Goal: Information Seeking & Learning: Learn about a topic

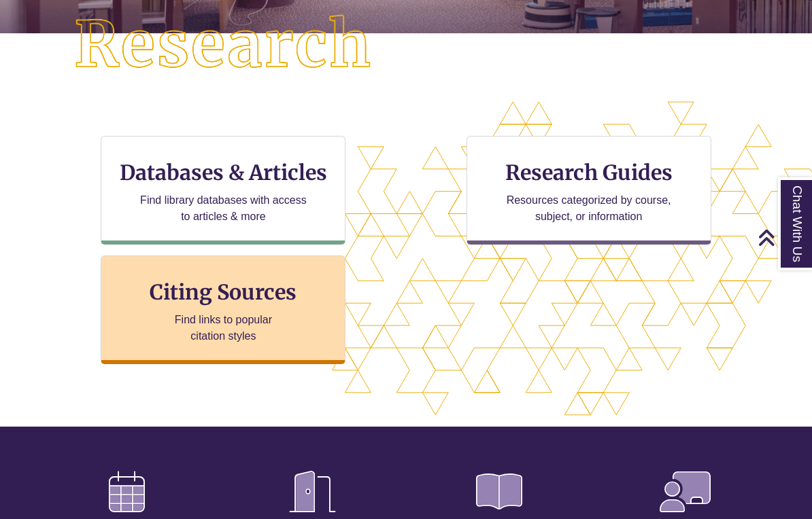
scroll to position [368, 0]
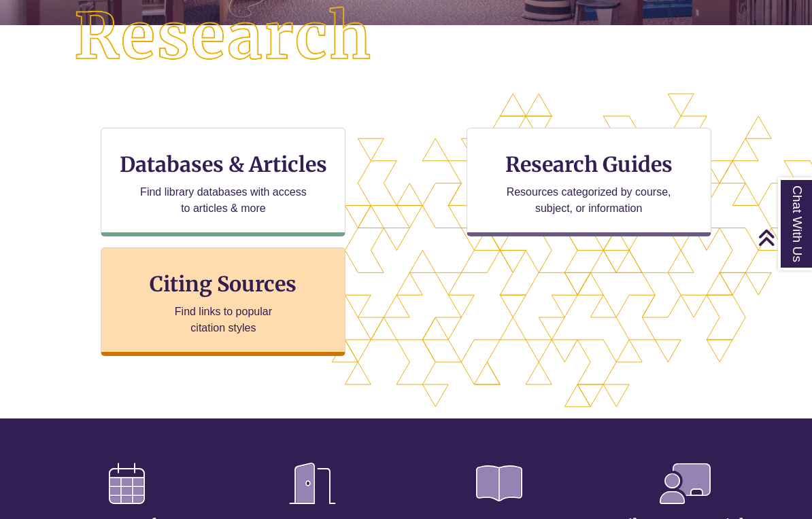
click at [264, 304] on p "Find links to popular citation styles" at bounding box center [223, 320] width 133 height 33
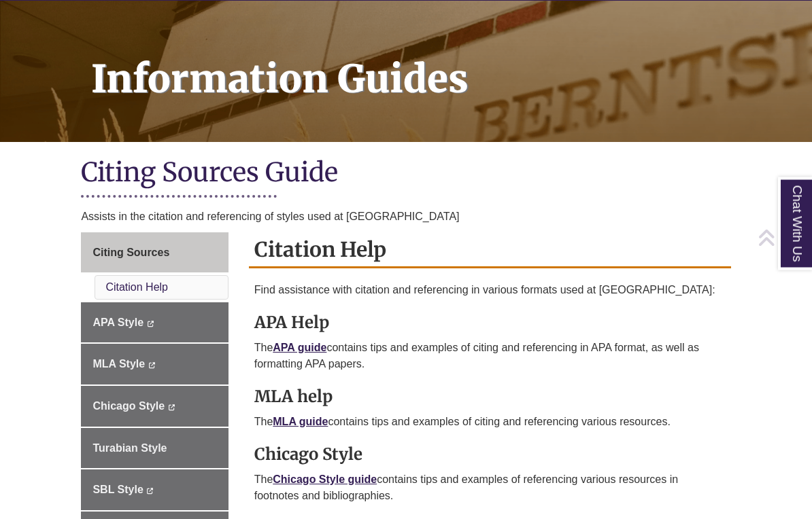
scroll to position [167, 0]
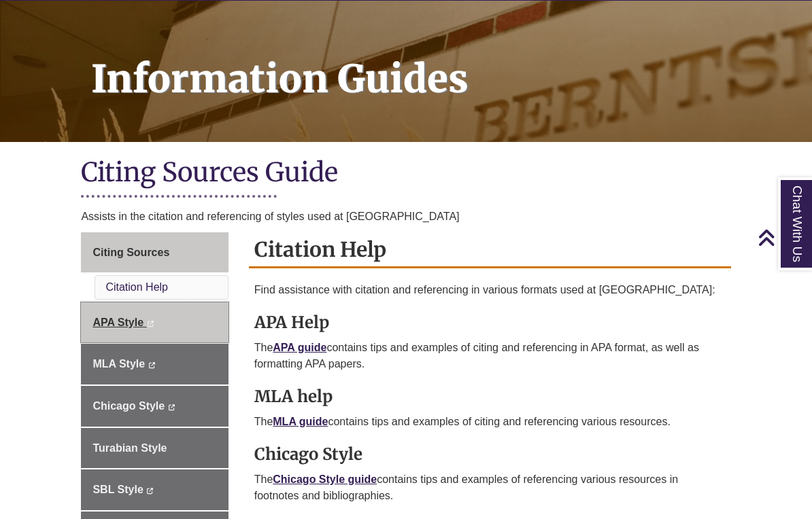
click at [105, 322] on span "APA Style" at bounding box center [117, 323] width 51 height 12
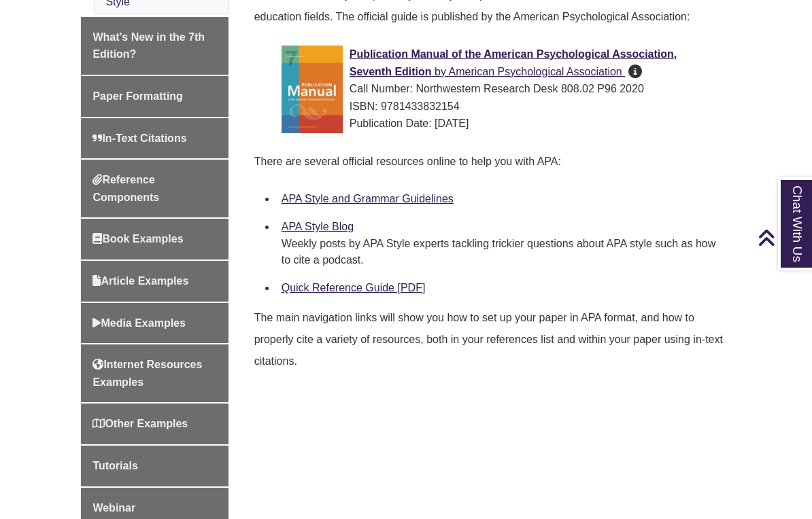
scroll to position [464, 0]
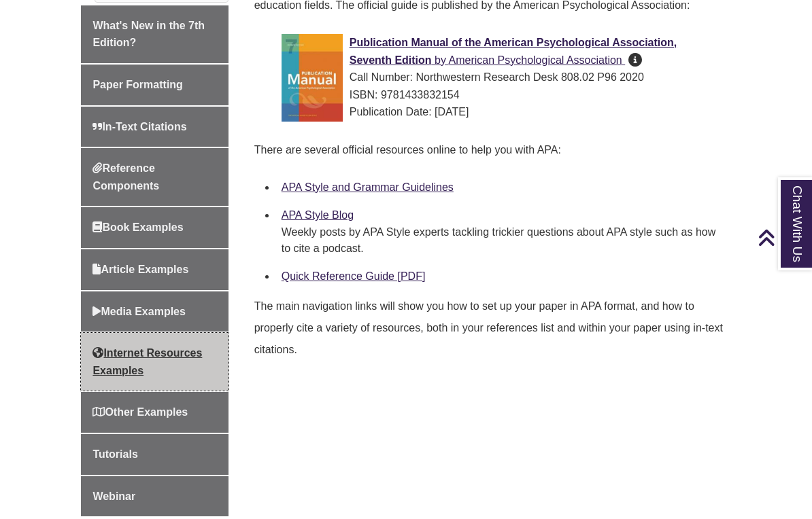
click at [133, 362] on span "Internet Resources Examples" at bounding box center [146, 361] width 109 height 29
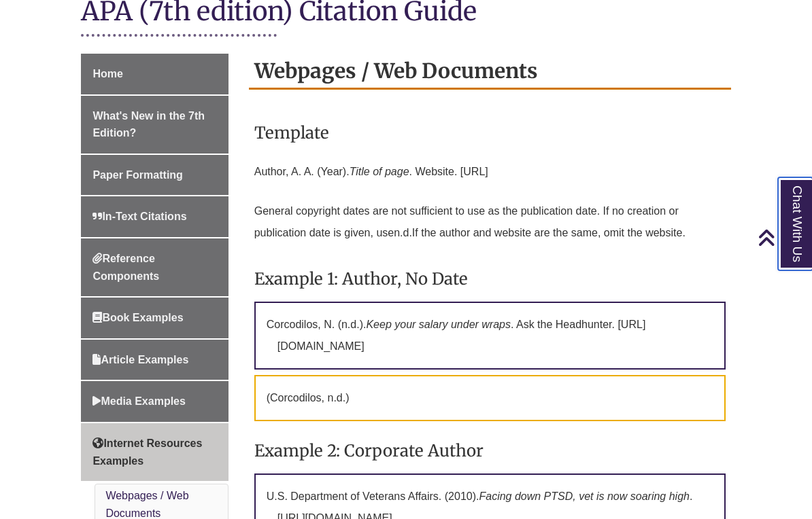
scroll to position [343, 0]
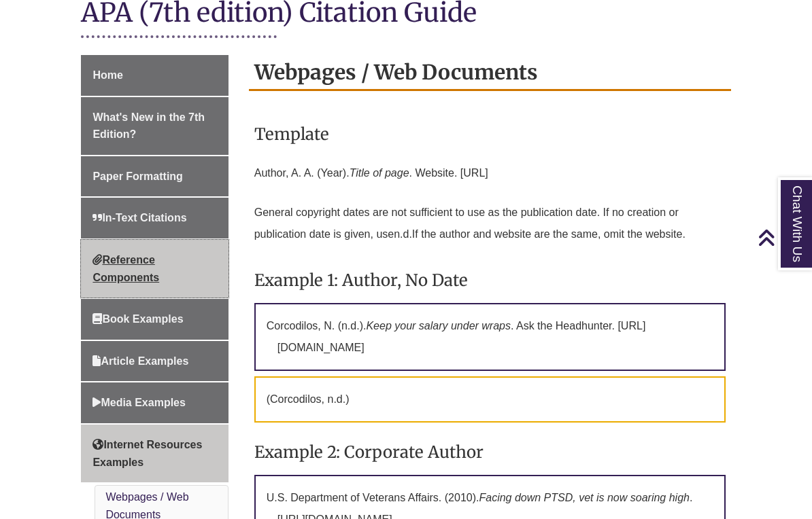
click at [111, 262] on span "Reference Components" at bounding box center [125, 268] width 67 height 29
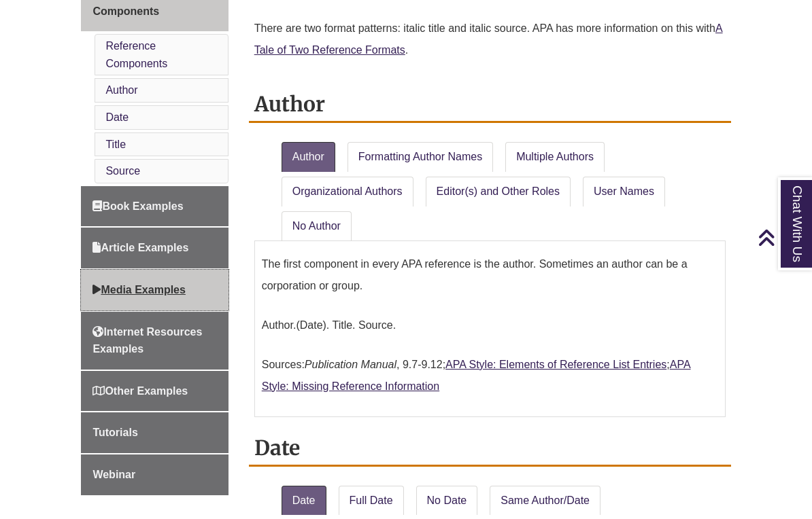
scroll to position [616, 0]
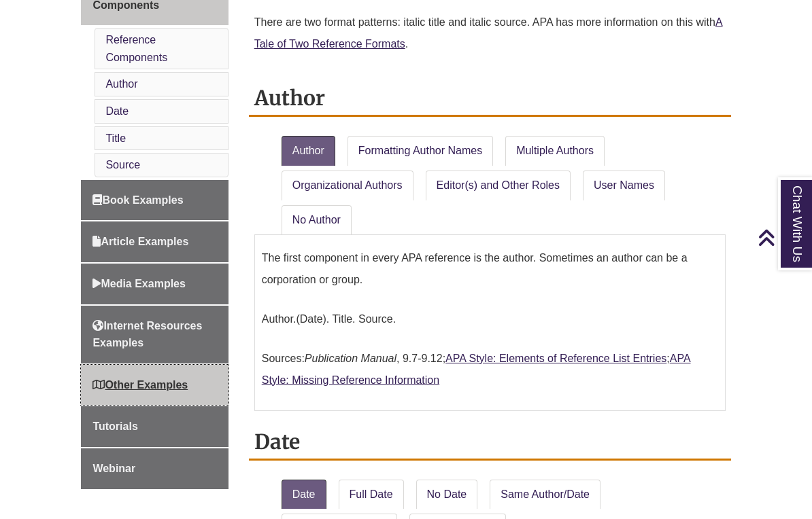
click at [125, 379] on span "Other Examples" at bounding box center [139, 385] width 95 height 12
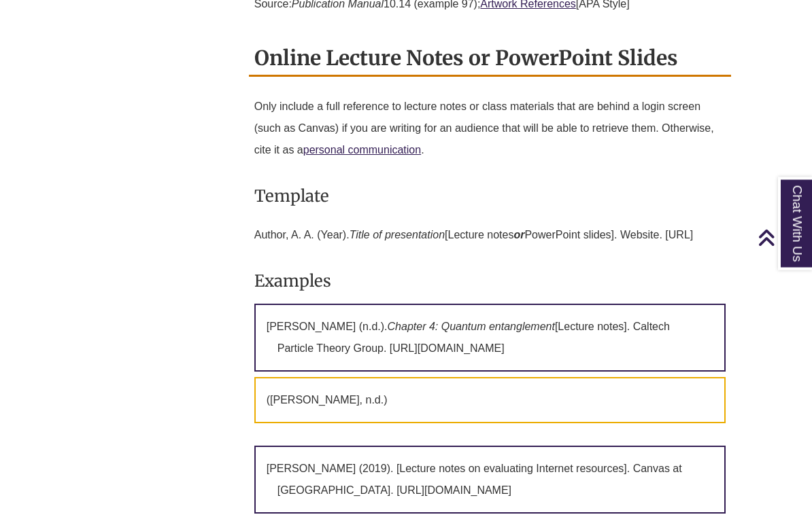
scroll to position [2093, 0]
